Goal: Information Seeking & Learning: Learn about a topic

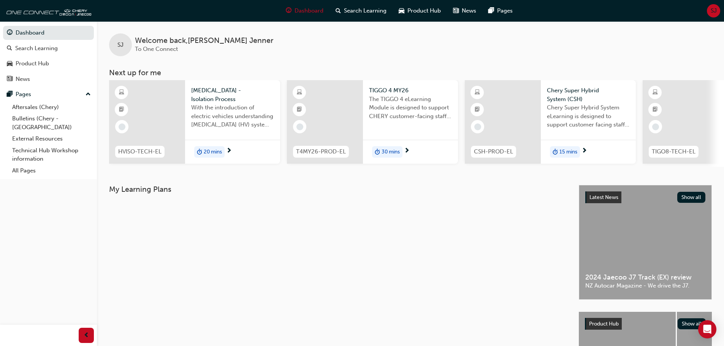
click at [172, 116] on div at bounding box center [147, 122] width 76 height 84
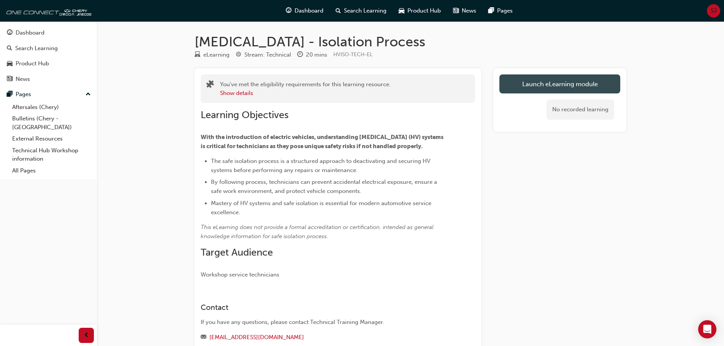
click at [559, 83] on link "Launch eLearning module" at bounding box center [560, 84] width 121 height 19
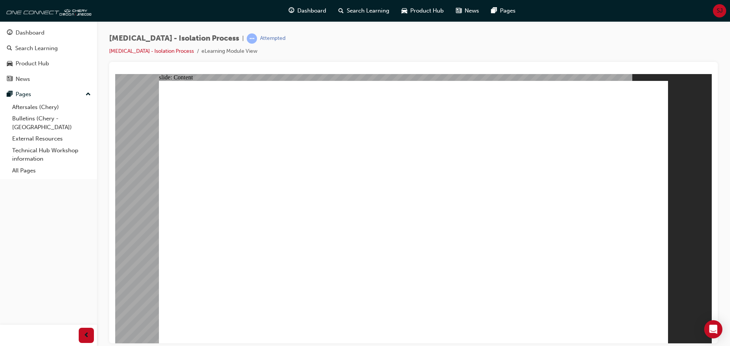
radio input "true"
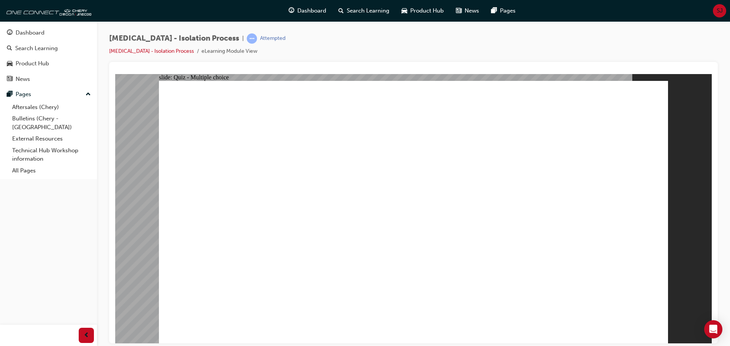
radio input "true"
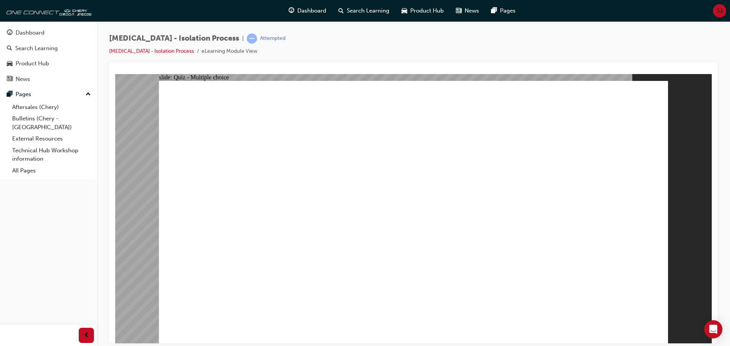
radio input "true"
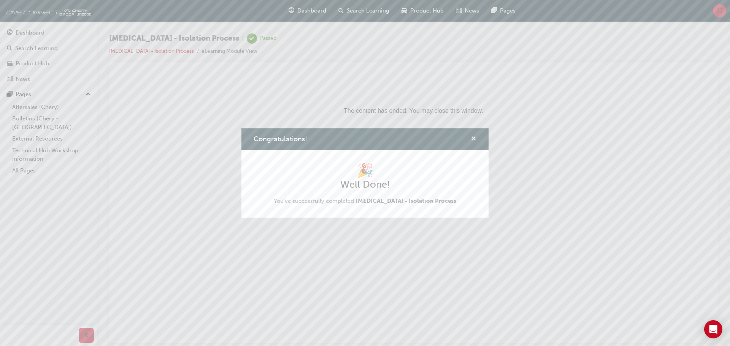
click at [475, 138] on span "cross-icon" at bounding box center [474, 139] width 6 height 7
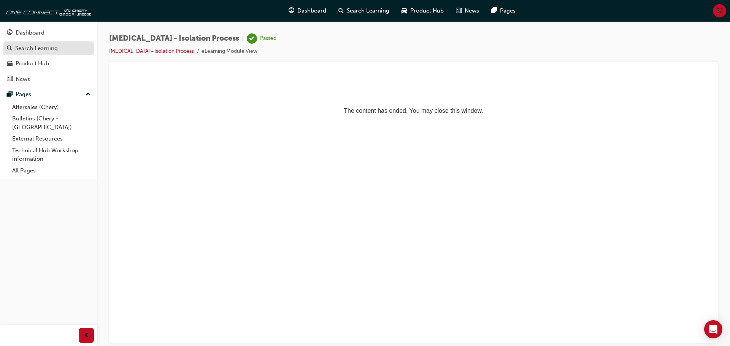
click at [37, 47] on div "Search Learning" at bounding box center [36, 48] width 43 height 9
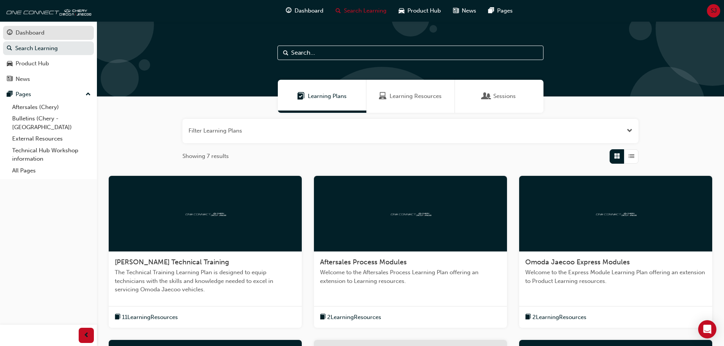
click at [29, 28] on link "Dashboard" at bounding box center [48, 33] width 91 height 14
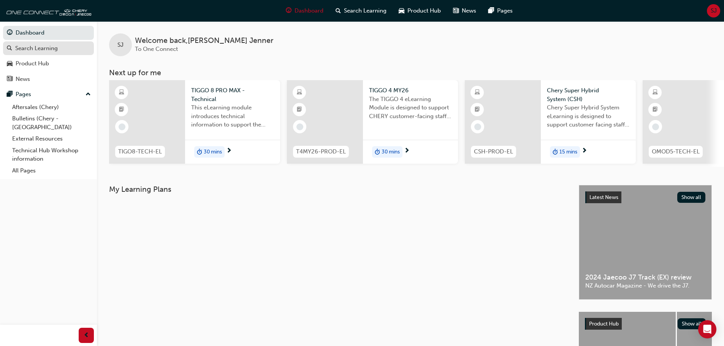
click at [35, 50] on div "Search Learning" at bounding box center [36, 48] width 43 height 9
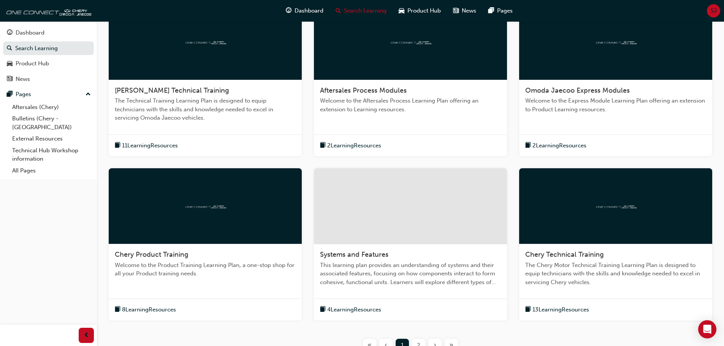
scroll to position [190, 0]
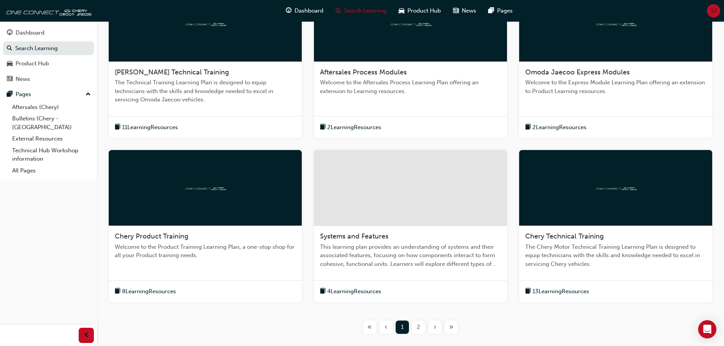
click at [600, 215] on div at bounding box center [616, 188] width 193 height 76
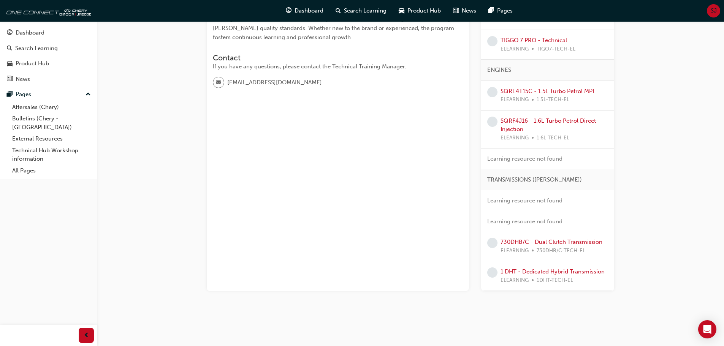
scroll to position [204, 0]
click at [560, 269] on link "1 DHT - Dedicated Hybrid Transmission" at bounding box center [553, 271] width 104 height 7
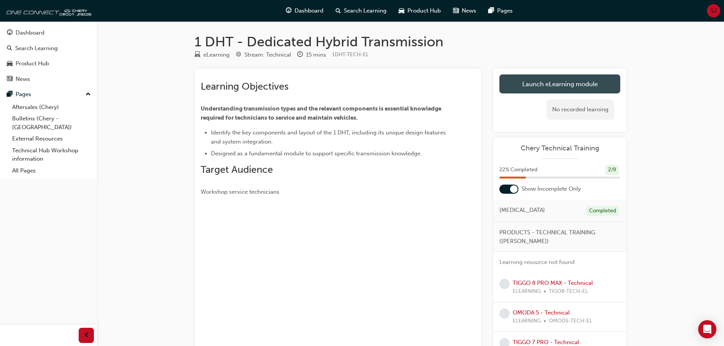
click at [538, 87] on link "Launch eLearning module" at bounding box center [560, 84] width 121 height 19
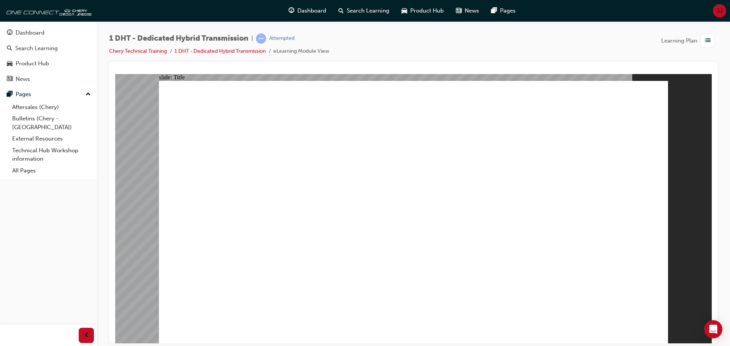
drag, startPoint x: 647, startPoint y: 337, endPoint x: 653, endPoint y: 329, distance: 10.3
